Goal: Task Accomplishment & Management: Manage account settings

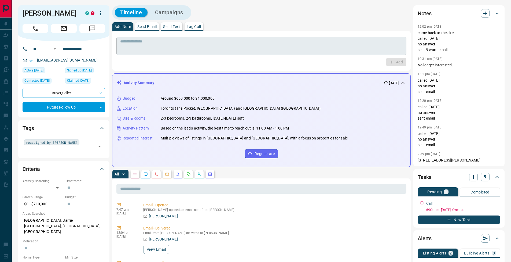
click at [162, 42] on textarea at bounding box center [261, 46] width 283 height 14
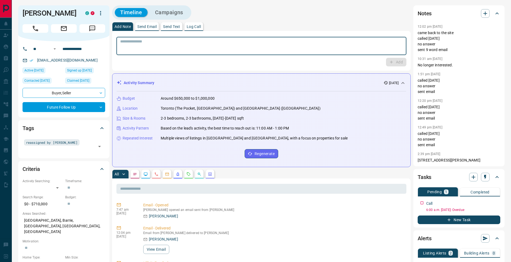
click at [198, 26] on p "Log Call" at bounding box center [194, 27] width 14 height 4
click at [400, 61] on button "Log Call" at bounding box center [395, 62] width 21 height 9
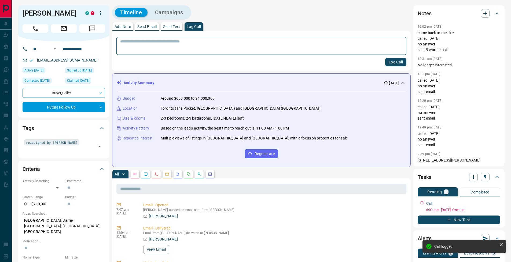
click at [125, 29] on button "Add Note" at bounding box center [122, 26] width 21 height 9
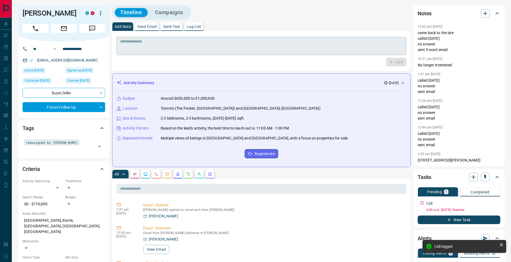
click at [132, 41] on textarea at bounding box center [261, 46] width 283 height 14
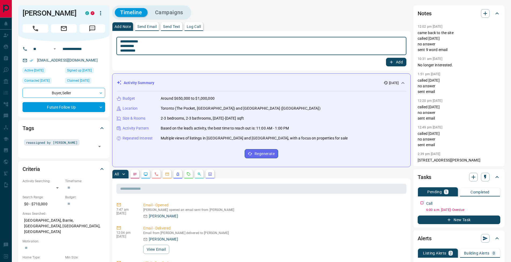
type textarea "**********"
click at [399, 61] on button "Add" at bounding box center [396, 62] width 20 height 9
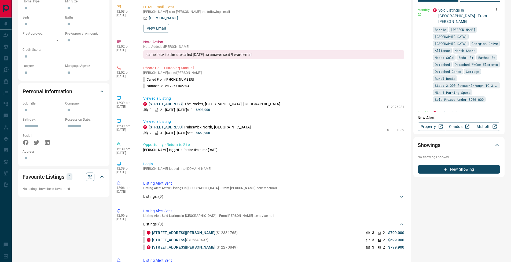
scroll to position [145, 0]
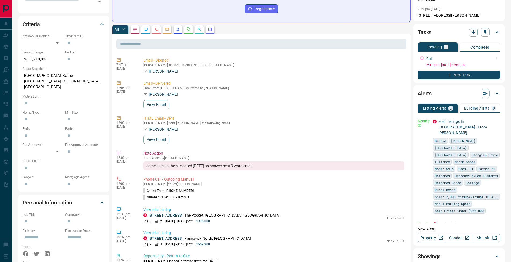
click at [499, 56] on icon "button" at bounding box center [497, 57] width 4 height 4
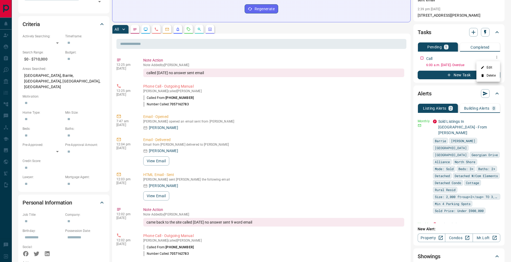
click at [491, 65] on li "Edit" at bounding box center [489, 67] width 24 height 8
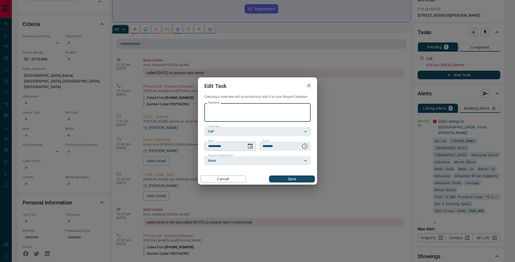
click at [250, 146] on icon "Choose date, selected date is Sep 10, 2025" at bounding box center [250, 146] width 6 height 6
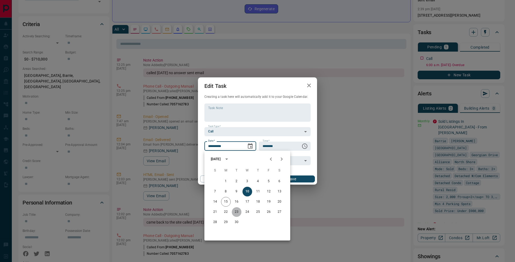
click at [233, 211] on button "23" at bounding box center [237, 212] width 10 height 10
type input "**********"
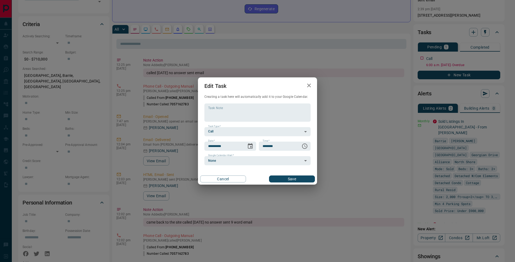
click at [294, 180] on button "Save" at bounding box center [292, 178] width 46 height 7
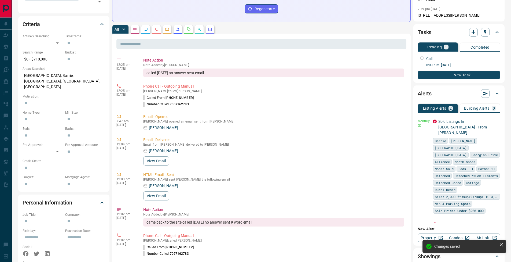
scroll to position [0, 0]
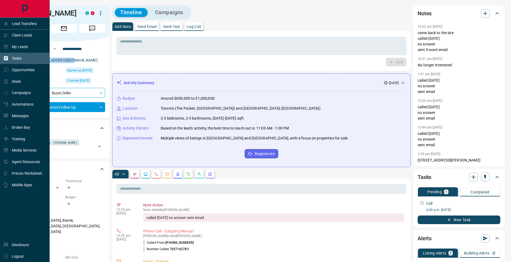
click at [10, 58] on div "Tasks" at bounding box center [12, 58] width 18 height 9
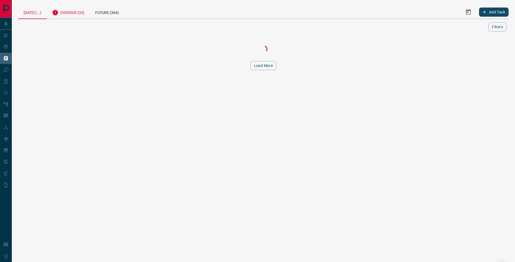
click at [81, 15] on div "Overdue (33)" at bounding box center [68, 11] width 43 height 13
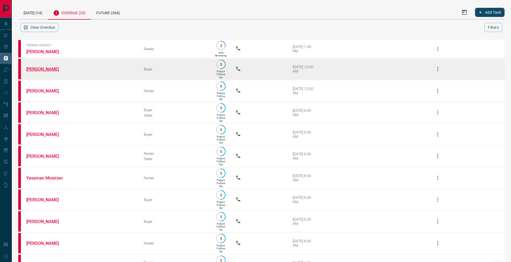
click at [49, 70] on link "[PERSON_NAME]" at bounding box center [46, 69] width 40 height 5
